Goal: Transaction & Acquisition: Obtain resource

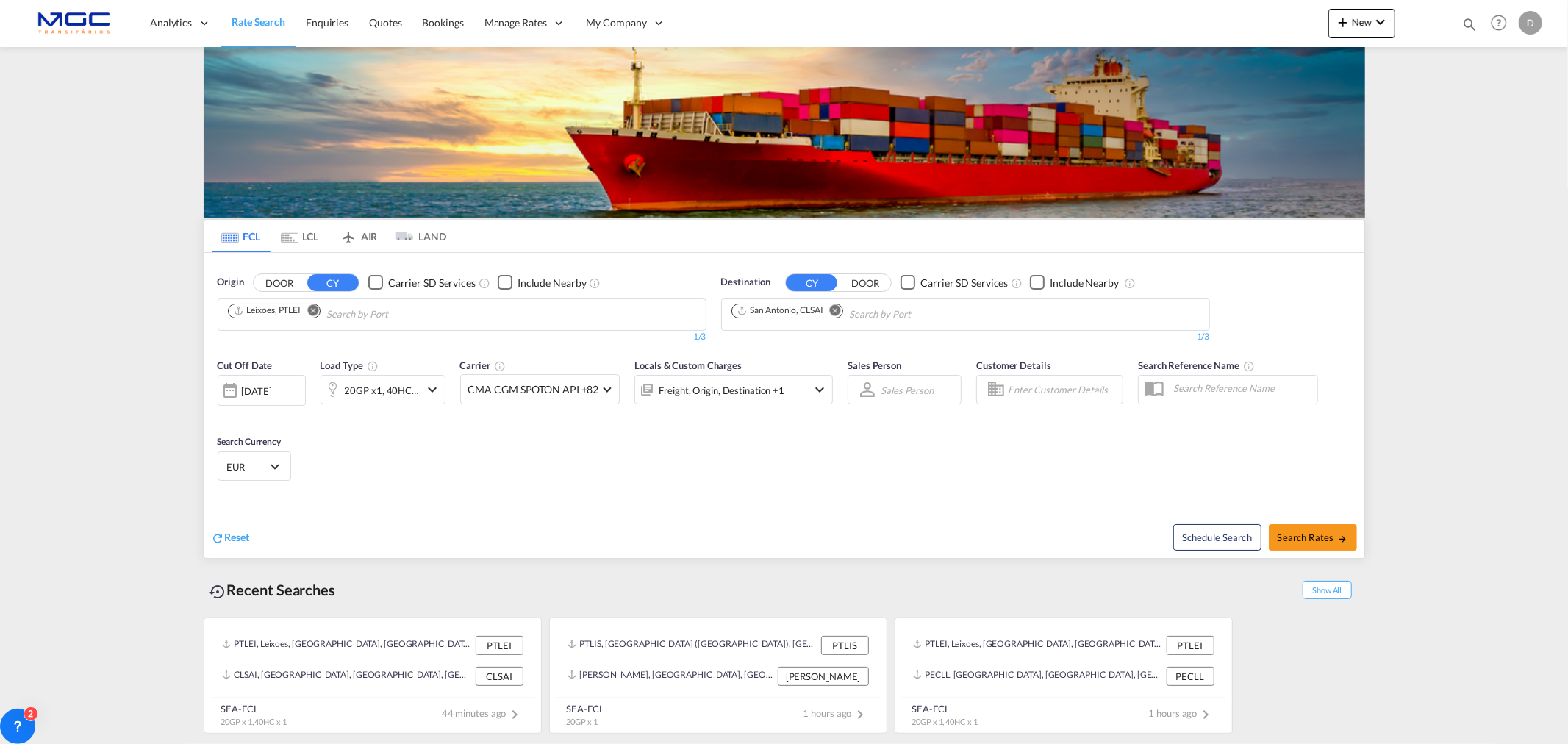
click at [314, 313] on md-icon "Remove" at bounding box center [313, 310] width 11 height 11
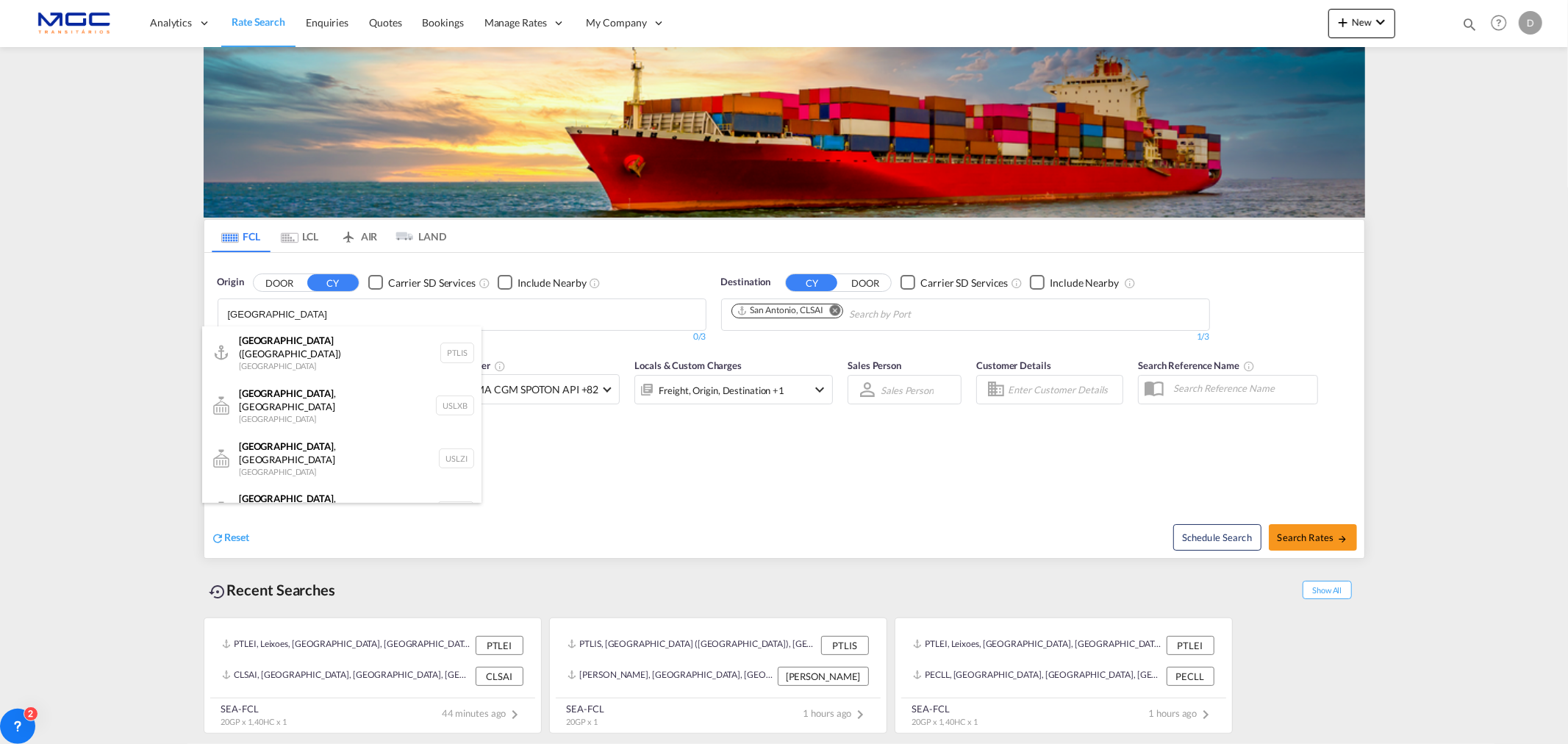
type input "[GEOGRAPHIC_DATA]"
click at [287, 349] on div "[GEOGRAPHIC_DATA] ([GEOGRAPHIC_DATA]) [GEOGRAPHIC_DATA] PTLIS" at bounding box center [342, 353] width 280 height 53
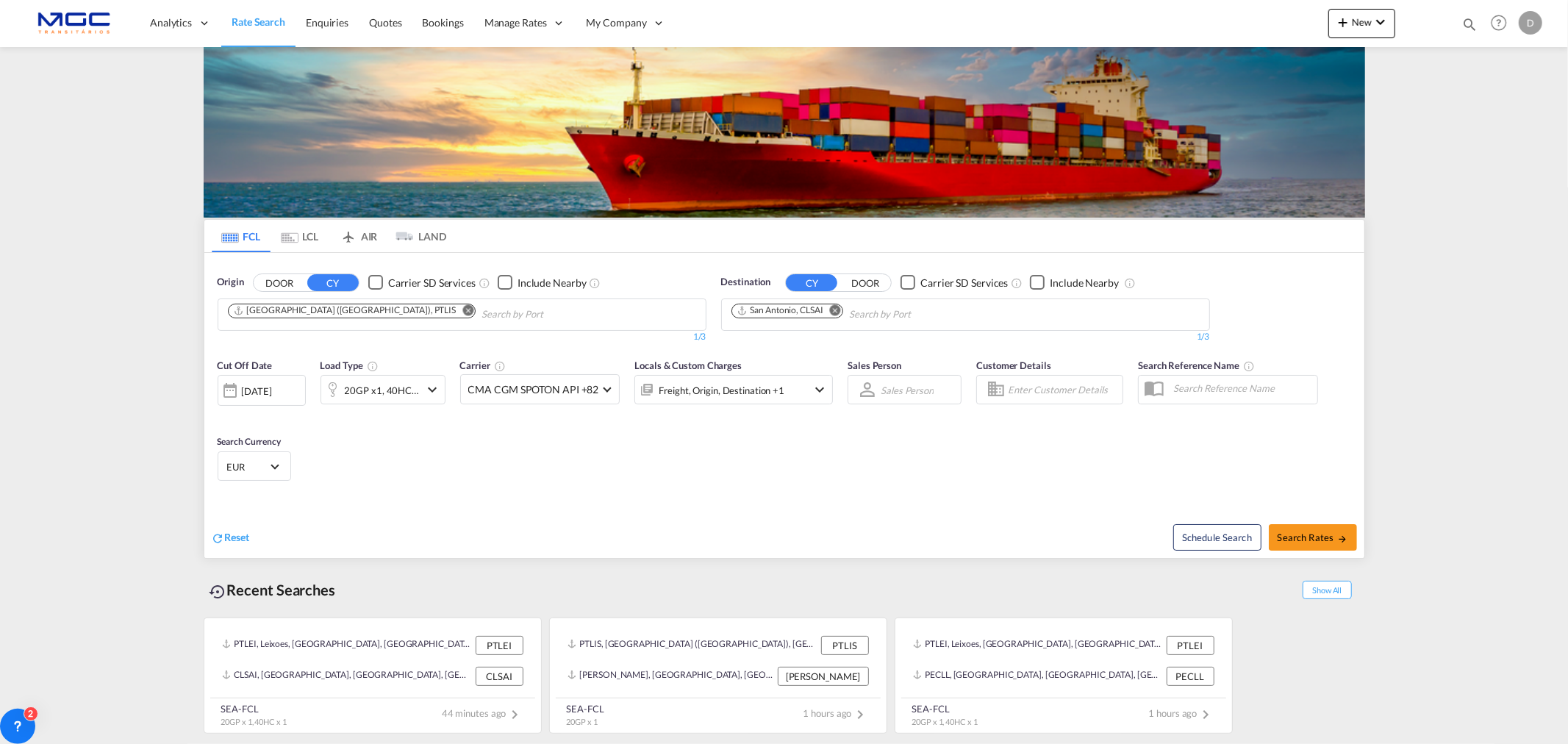
click at [839, 306] on md-icon "Remove" at bounding box center [836, 310] width 11 height 11
type input "dammam"
click at [829, 341] on div "Ad Dammam [GEOGRAPHIC_DATA] [GEOGRAPHIC_DATA]" at bounding box center [846, 349] width 280 height 44
click at [1318, 529] on button "Search Rates" at bounding box center [1312, 537] width 88 height 26
type input "PTLIS to SADMM / [DATE]"
